Goal: Task Accomplishment & Management: Manage account settings

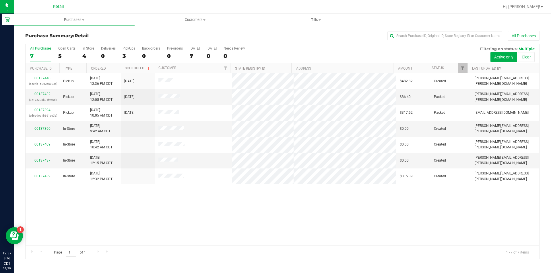
click at [131, 1] on div at bounding box center [301, 6] width 396 height 11
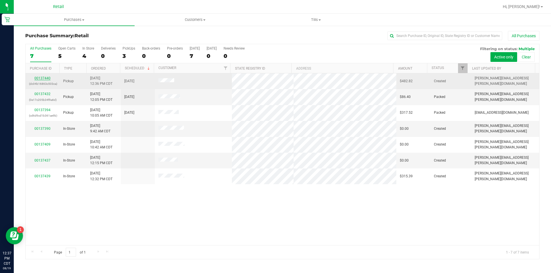
click at [37, 78] on link "00137440" at bounding box center [42, 78] width 16 height 4
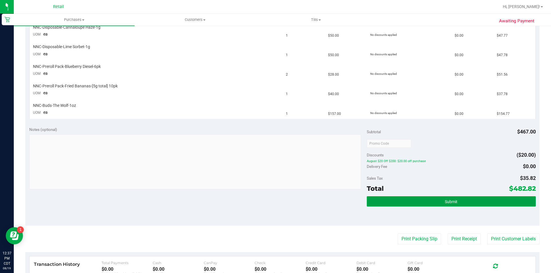
click at [471, 204] on button "Submit" at bounding box center [451, 202] width 169 height 10
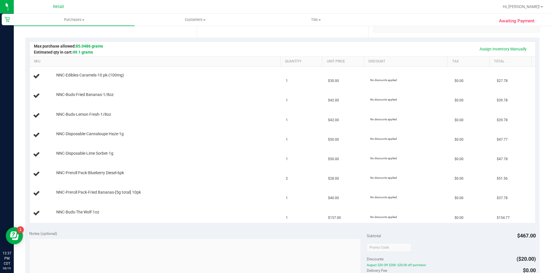
scroll to position [102, 0]
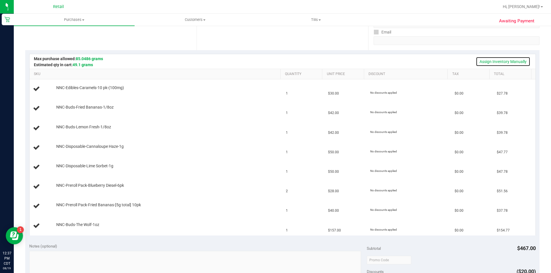
click at [515, 62] on link "Assign Inventory Manually" at bounding box center [503, 62] width 55 height 10
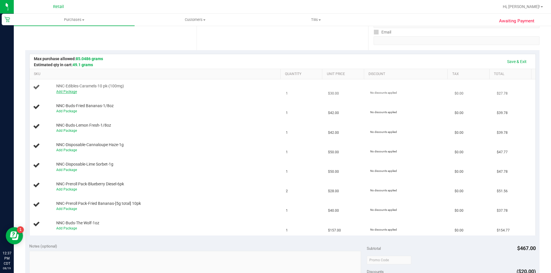
click at [64, 90] on link "Add Package" at bounding box center [66, 92] width 21 height 4
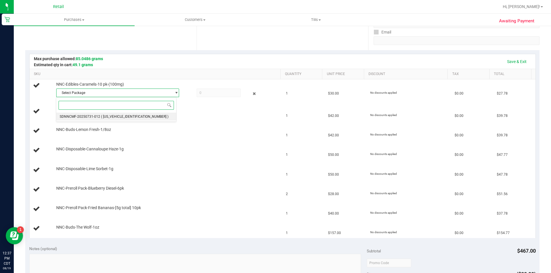
click at [111, 117] on span "( [US_VEHICLE_IDENTIFICATION_NUMBER] )" at bounding box center [134, 117] width 67 height 4
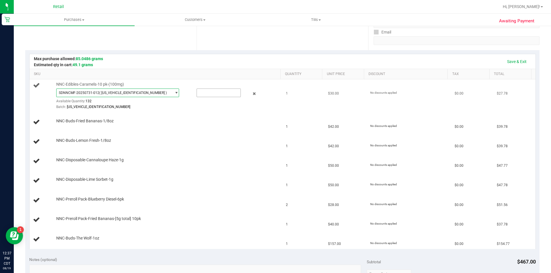
click at [210, 91] on input "text" at bounding box center [219, 93] width 44 height 8
type input "1"
click at [194, 153] on td "NNC-Disposable-Cannaloupe Haze-1g" at bounding box center [156, 162] width 253 height 20
type input "1.0000"
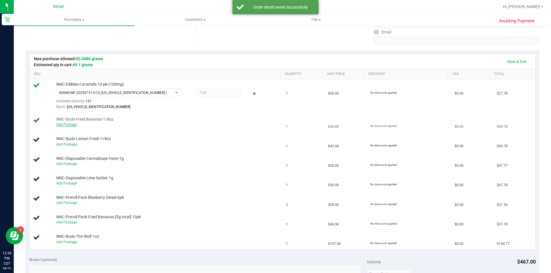
click at [69, 126] on link "Add Package" at bounding box center [66, 125] width 21 height 4
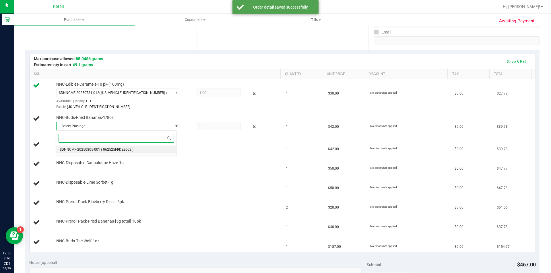
click at [109, 151] on span "( 062525FRDBZ602 )" at bounding box center [117, 150] width 32 height 4
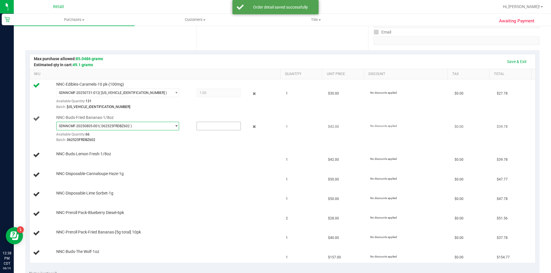
click at [203, 126] on input "text" at bounding box center [219, 126] width 44 height 8
type input "1"
click at [176, 163] on td "NNC-Buds-Lemon Fresh-1/8oz" at bounding box center [156, 156] width 253 height 20
type input "1.0000"
click at [69, 157] on link "Add Package" at bounding box center [66, 158] width 21 height 4
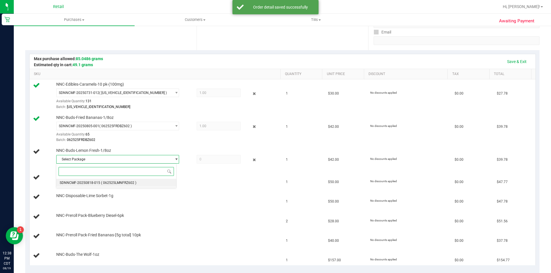
click at [110, 183] on span "( 062525LMNFRZ602 )" at bounding box center [118, 183] width 35 height 4
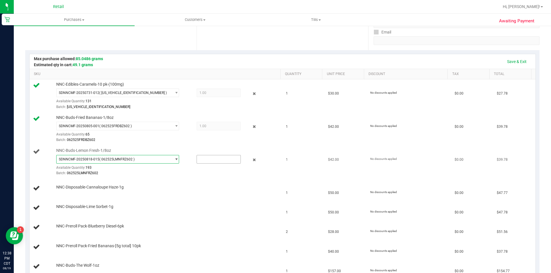
click at [201, 161] on input "text" at bounding box center [219, 160] width 44 height 8
type input "1"
click at [171, 192] on div "NNC-Disposable-Cannaloupe Haze-1g" at bounding box center [156, 189] width 246 height 8
type input "1.0000"
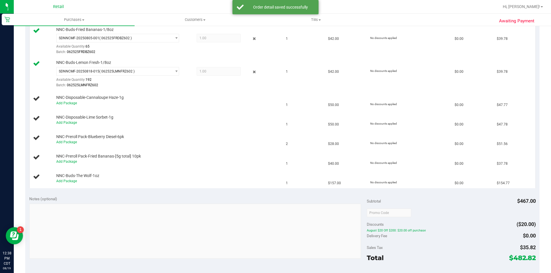
scroll to position [191, 0]
click at [66, 102] on link "Add Package" at bounding box center [66, 102] width 21 height 4
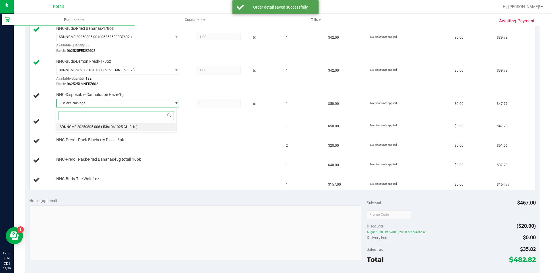
click at [92, 129] on span "SDNNCMF-20250805-006" at bounding box center [80, 127] width 40 height 4
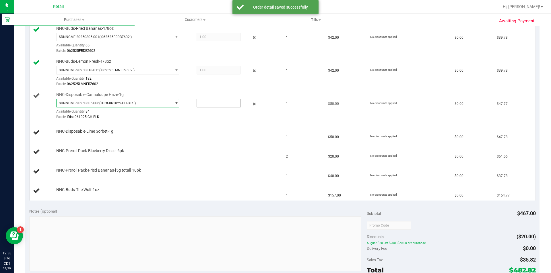
click at [207, 102] on input "text" at bounding box center [219, 103] width 44 height 8
type input "1"
click at [170, 142] on td "NNC-Disposable-Lime Sorbet-1g" at bounding box center [156, 133] width 253 height 20
type input "1.0000"
click at [74, 135] on link "Add Package" at bounding box center [66, 135] width 21 height 4
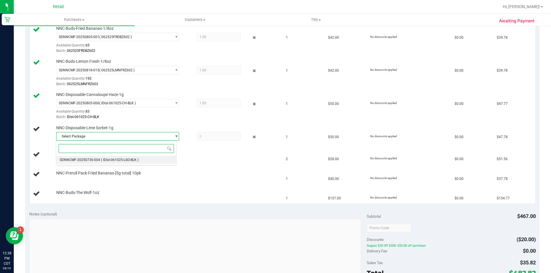
click at [113, 162] on span "( IDist-061025-LSO-BLK )" at bounding box center [120, 160] width 38 height 4
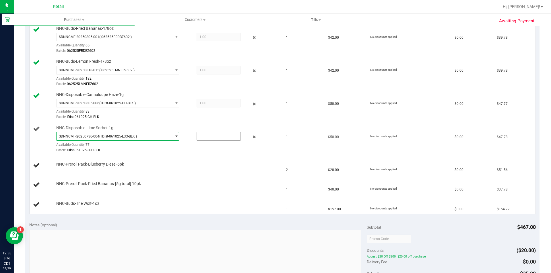
click at [203, 137] on input "text" at bounding box center [219, 137] width 44 height 8
type input "1"
click at [179, 175] on td "NNC-Preroll Pack-Blueberry Diesel-6pk" at bounding box center [156, 166] width 253 height 20
type input "1.0000"
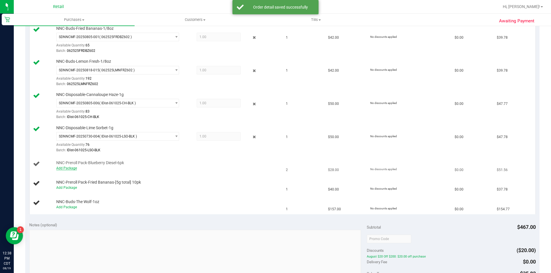
click at [74, 169] on link "Add Package" at bounding box center [66, 168] width 21 height 4
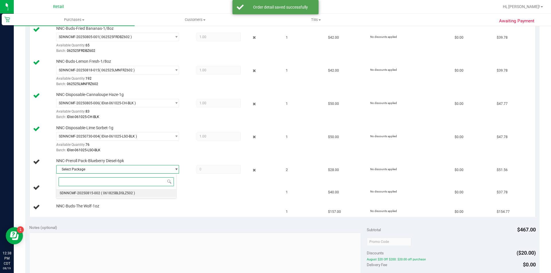
click at [120, 195] on span "( 061825BLDSLZ502 )" at bounding box center [118, 193] width 34 height 4
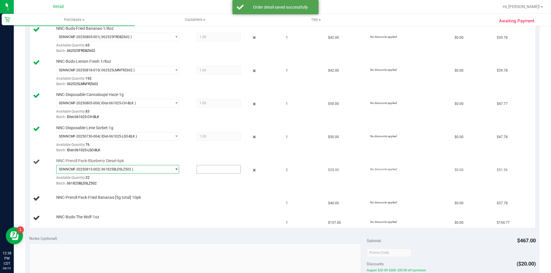
click at [210, 170] on input "text" at bounding box center [219, 170] width 44 height 8
type input "2"
click at [183, 199] on div "NNC-Preroll Pack-Fried Bananas-[5g total] 10pk" at bounding box center [165, 198] width 224 height 6
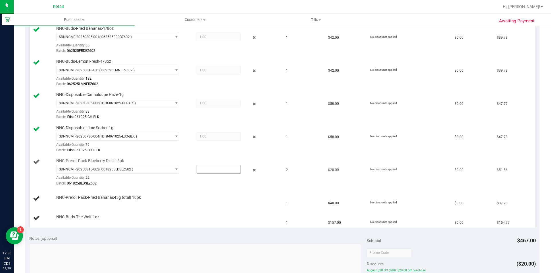
click at [214, 169] on input "text" at bounding box center [219, 170] width 44 height 8
type input "2"
click at [201, 193] on td "NNC-Preroll Pack-Fried Bananas-[5g total] 10pk" at bounding box center [156, 199] width 253 height 20
type input "2.0000"
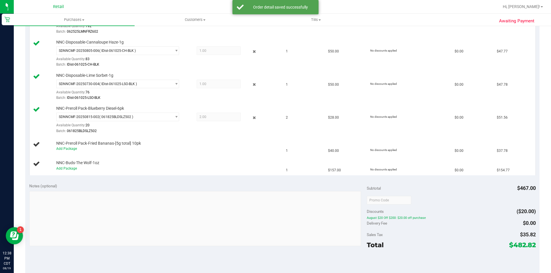
scroll to position [269, 0]
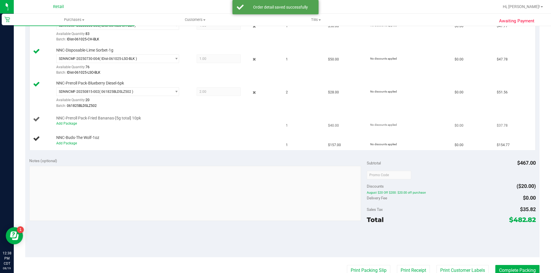
click at [72, 126] on div "Add Package" at bounding box center [167, 123] width 222 height 5
click at [72, 124] on link "Add Package" at bounding box center [66, 124] width 21 height 4
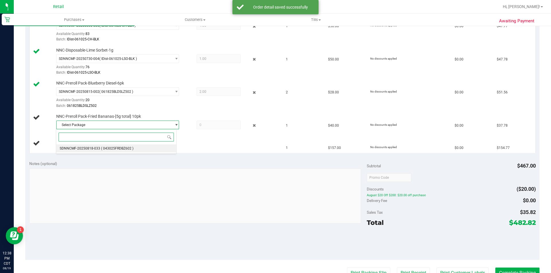
click at [127, 150] on span "( 043025FRDBZ602 )" at bounding box center [117, 149] width 32 height 4
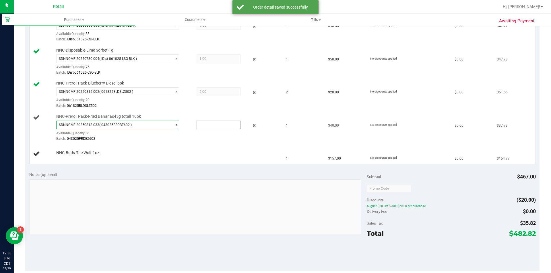
click at [222, 126] on input "text" at bounding box center [219, 125] width 44 height 8
type input "1"
click at [201, 154] on div "NNC-Buds-The Wolf-1oz" at bounding box center [165, 153] width 224 height 6
type input "1.0000"
click at [71, 157] on link "Add Package" at bounding box center [66, 157] width 21 height 4
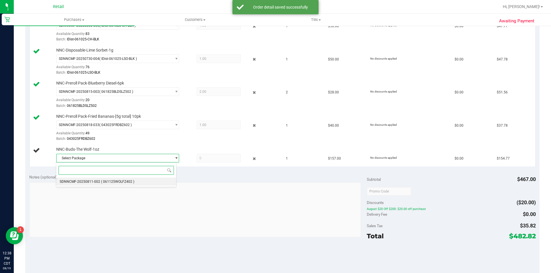
click at [134, 183] on li "SDNNCMF-20250811-002 ( 061125WOLFZ402 )" at bounding box center [116, 182] width 120 height 8
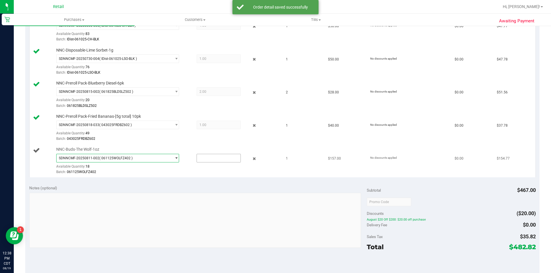
click at [213, 160] on input "text" at bounding box center [219, 158] width 44 height 8
click at [211, 185] on div "Notes (optional) Subtotal $467.00 Discounts ($20.00) August $20 Off $200: $20.0…" at bounding box center [282, 232] width 514 height 103
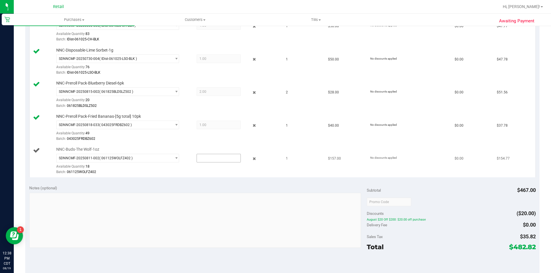
click at [204, 155] on input "text" at bounding box center [219, 158] width 44 height 8
type input "1"
click at [217, 188] on div "Notes (optional)" at bounding box center [198, 188] width 338 height 6
type input "1.0000"
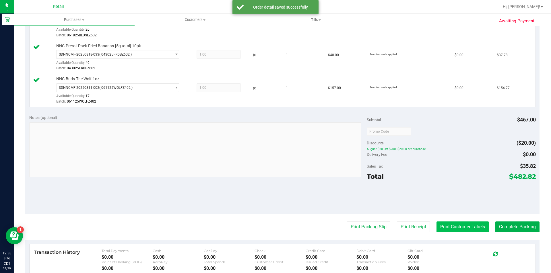
click at [466, 229] on button "Print Customer Labels" at bounding box center [462, 227] width 52 height 11
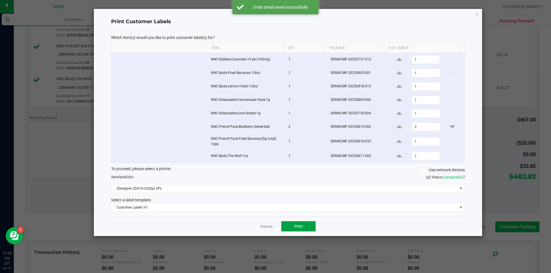
click at [298, 231] on button "Print" at bounding box center [298, 227] width 34 height 10
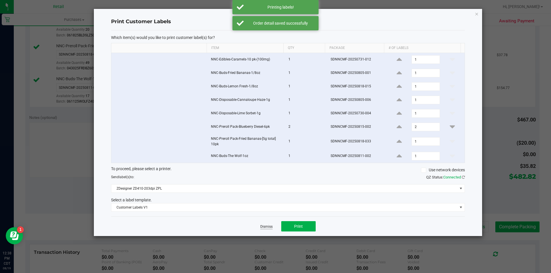
click at [268, 227] on link "Dismiss" at bounding box center [266, 227] width 12 height 5
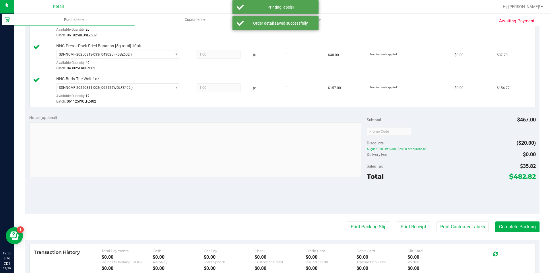
click at [459, 130] on div at bounding box center [451, 131] width 169 height 10
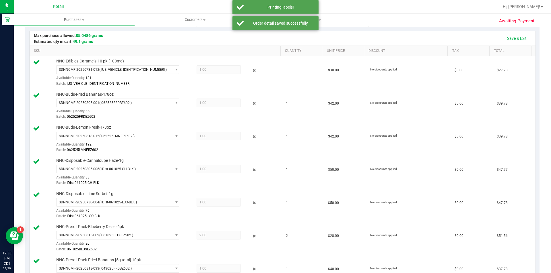
scroll to position [89, 0]
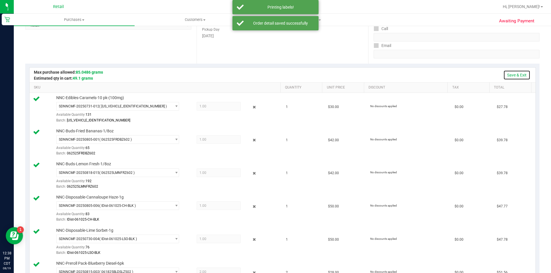
click at [514, 74] on link "Save & Exit" at bounding box center [516, 75] width 27 height 10
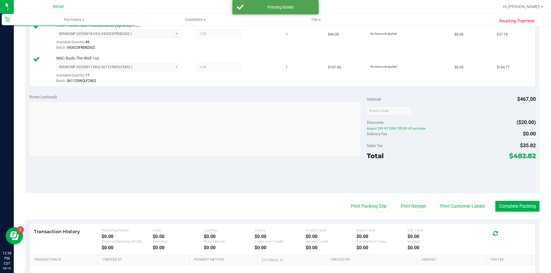
scroll to position [363, 0]
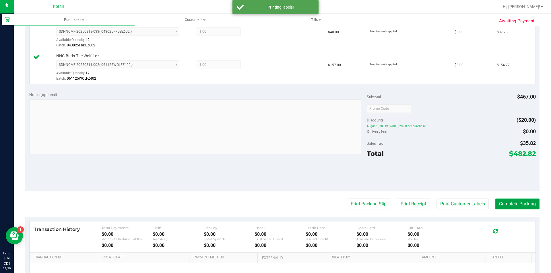
click at [506, 210] on button "Complete Packing" at bounding box center [517, 204] width 44 height 11
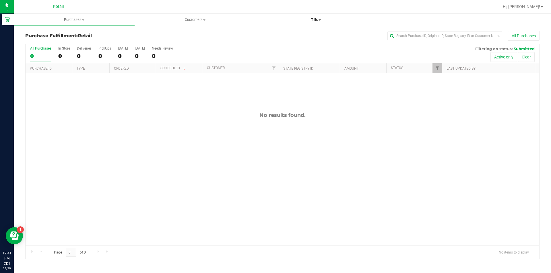
click at [311, 23] on uib-tab-heading "Tills Manage tills" at bounding box center [316, 19] width 120 height 11
click at [312, 31] on li "Manage tills" at bounding box center [315, 34] width 121 height 7
